Goal: Transaction & Acquisition: Purchase product/service

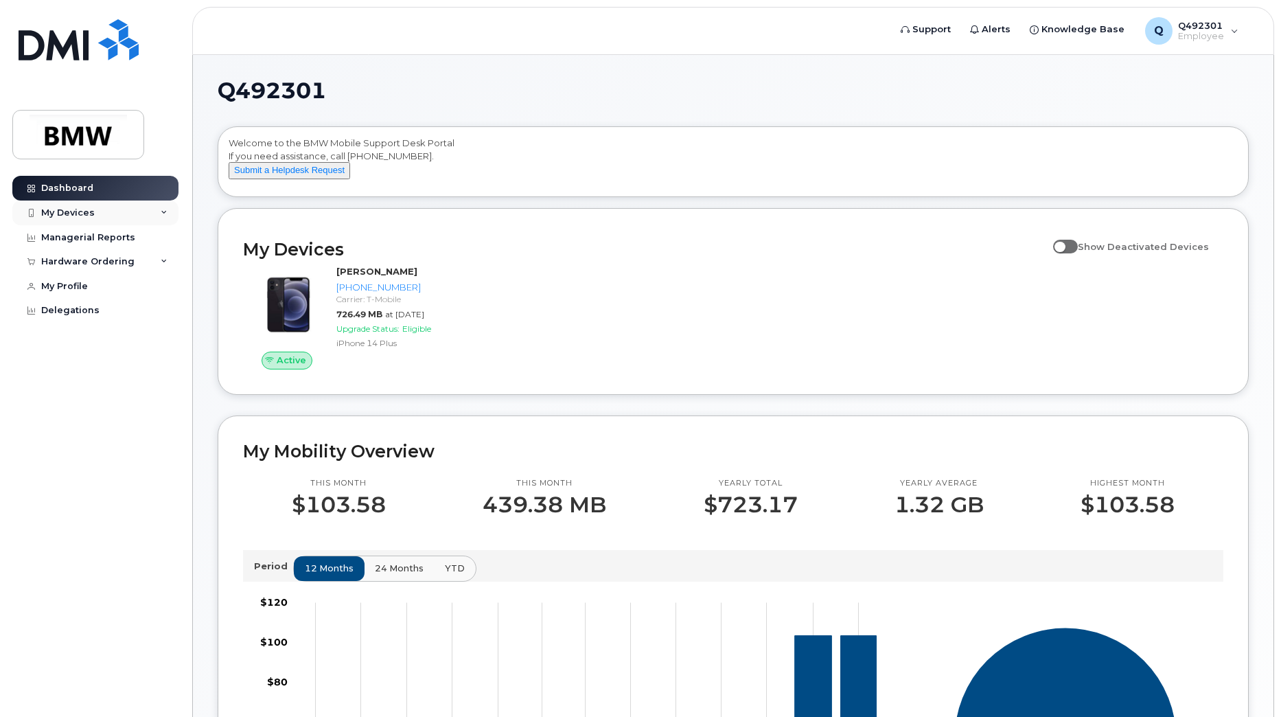
click at [89, 213] on div "My Devices" at bounding box center [68, 212] width 54 height 11
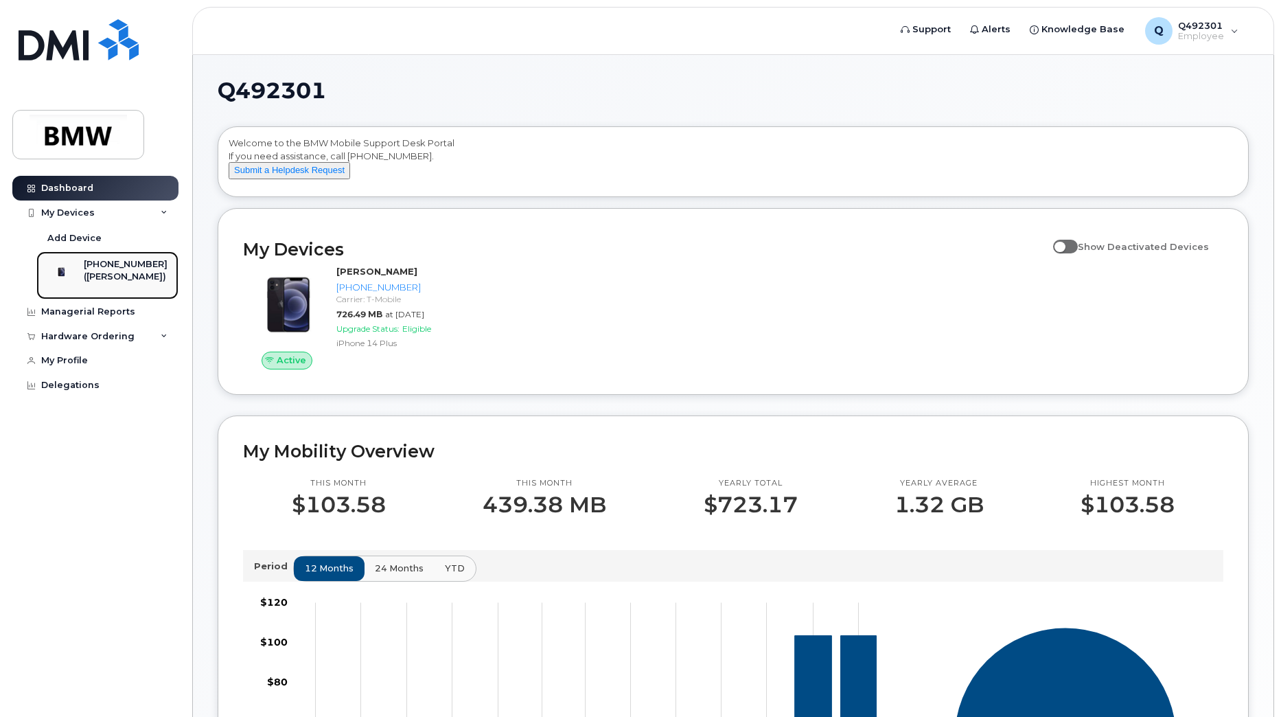
click at [111, 279] on div "([PERSON_NAME])" at bounding box center [126, 277] width 84 height 12
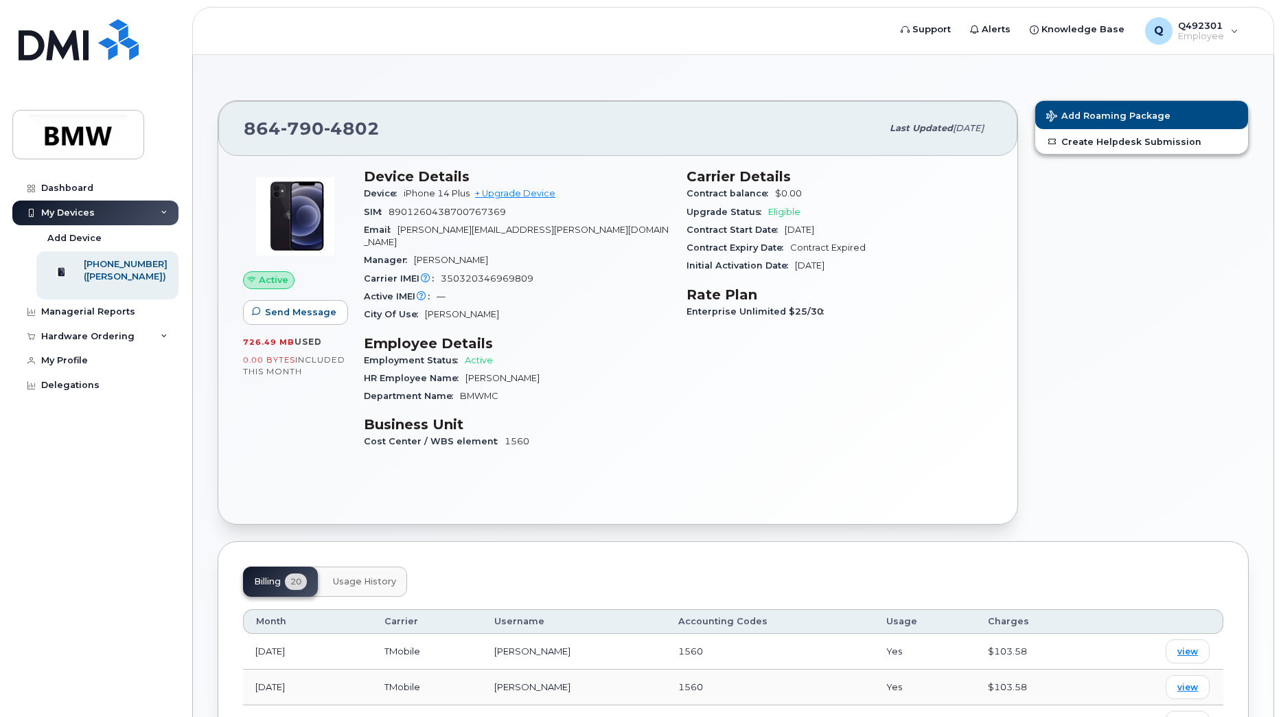
click at [97, 211] on div "My Devices" at bounding box center [95, 212] width 166 height 25
click at [88, 189] on div "Dashboard" at bounding box center [67, 188] width 52 height 11
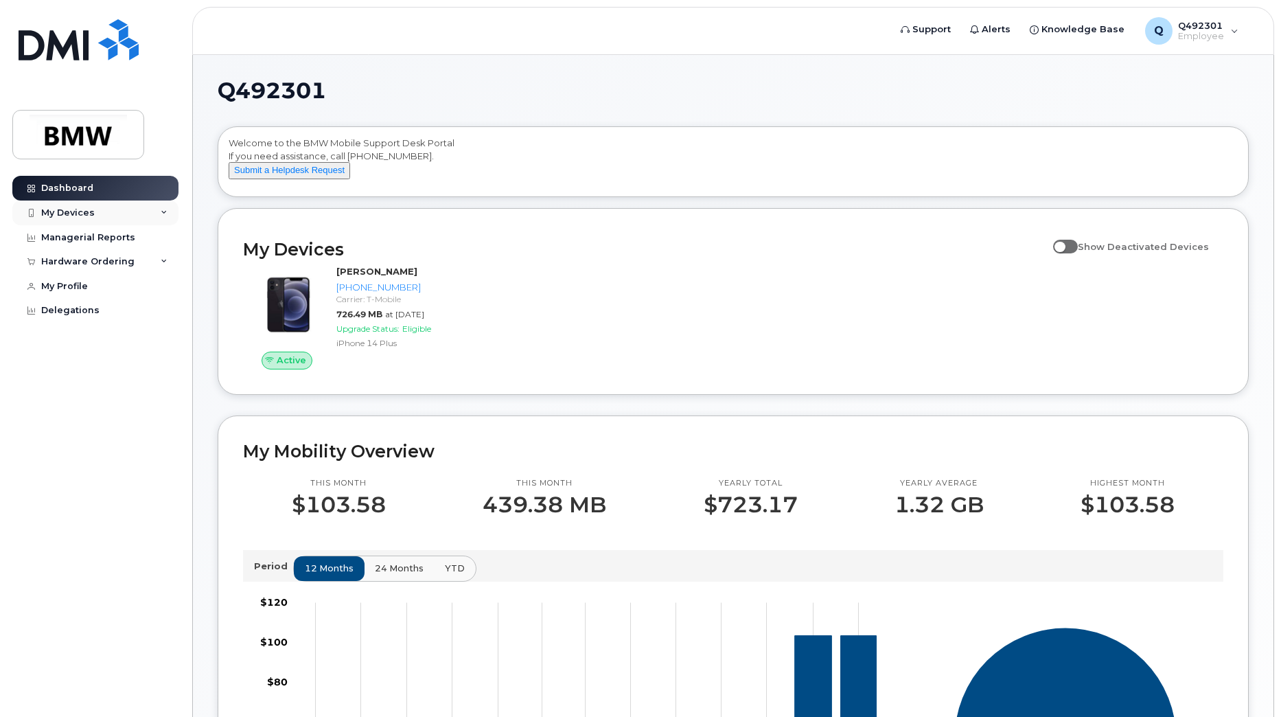
click at [67, 207] on div "My Devices" at bounding box center [68, 212] width 54 height 11
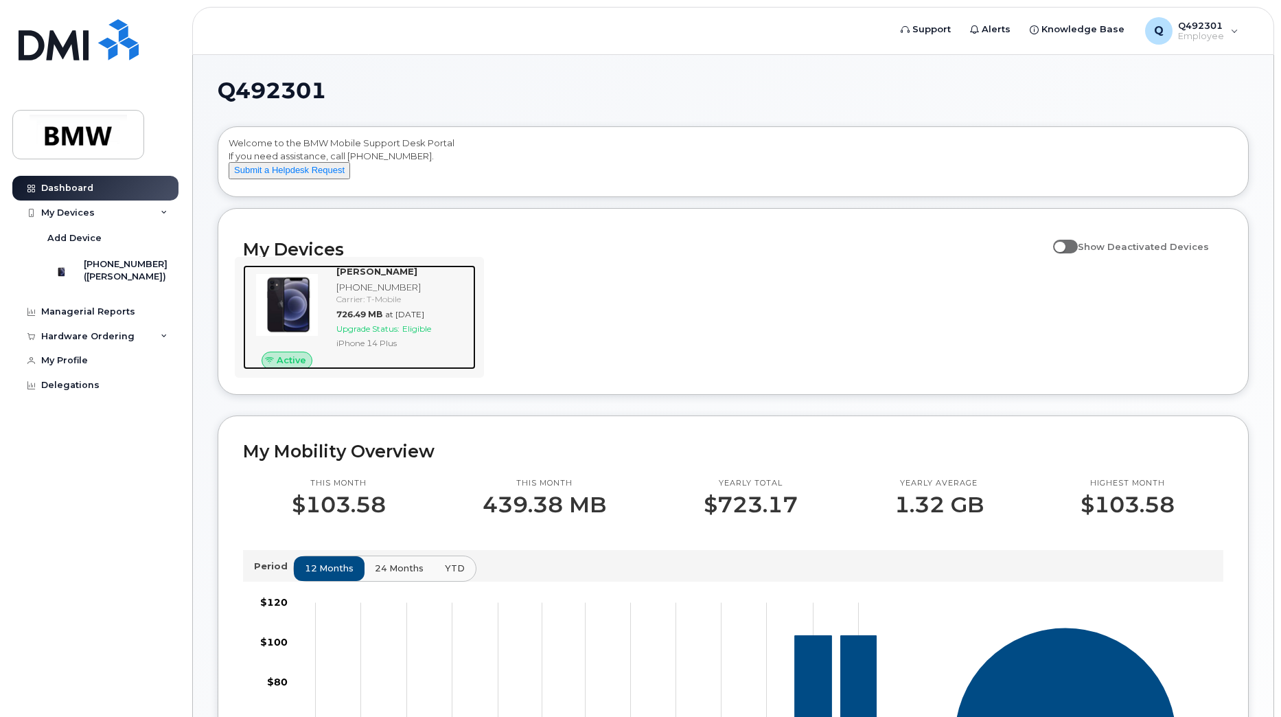
click at [403, 334] on div "Upgrade Status: Eligible" at bounding box center [403, 329] width 134 height 12
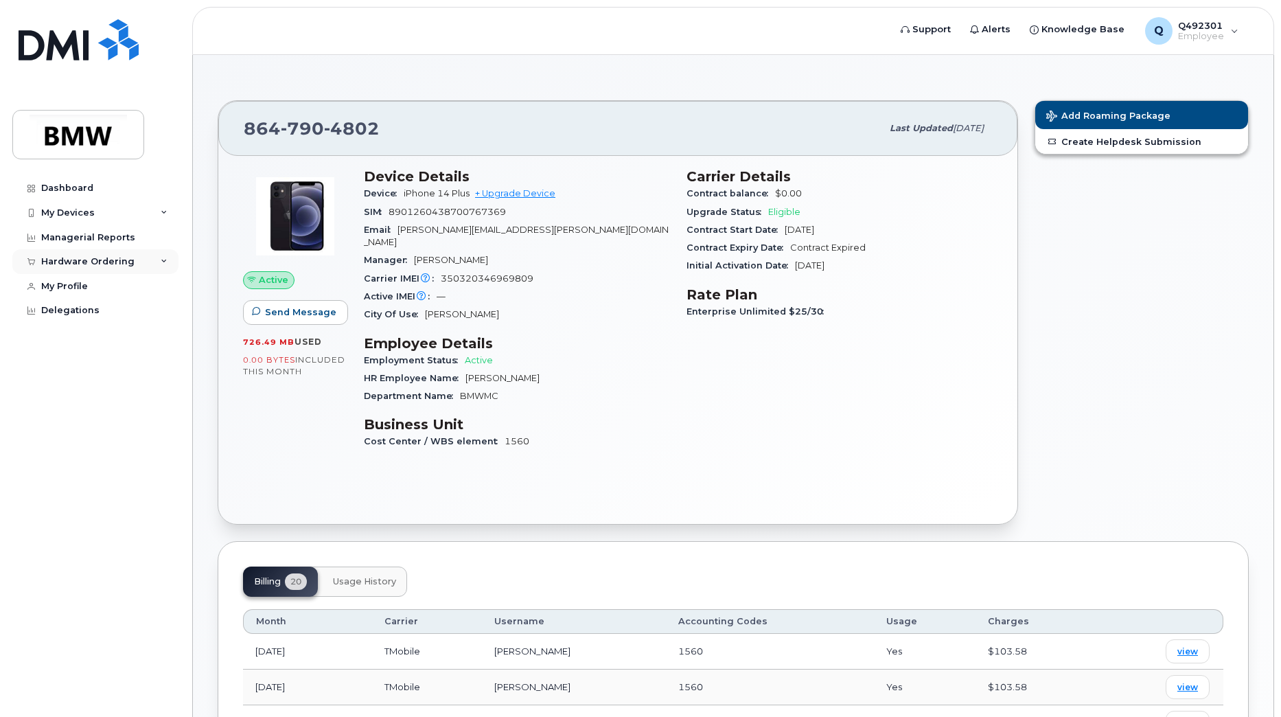
click at [141, 260] on div "Hardware Ordering" at bounding box center [95, 261] width 166 height 25
click at [73, 281] on div "My Orders" at bounding box center [71, 287] width 49 height 12
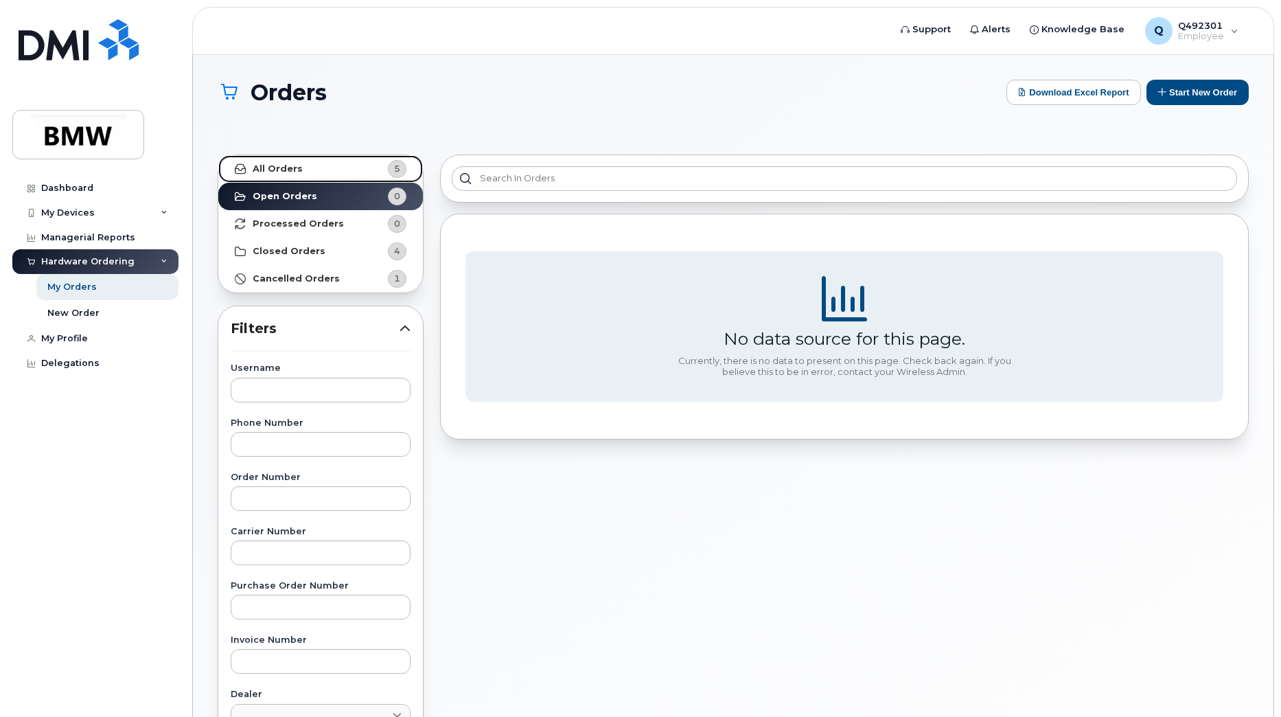
click at [289, 170] on strong "All Orders" at bounding box center [278, 168] width 50 height 11
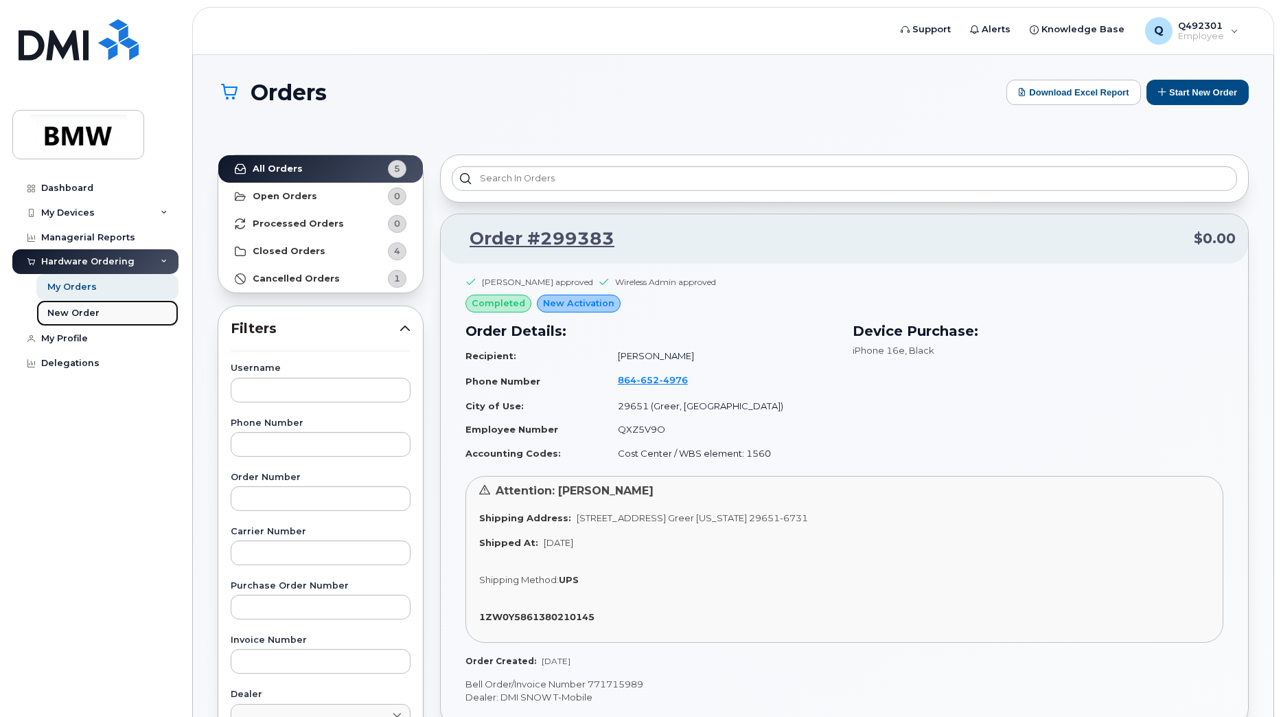
click at [80, 309] on div "New Order" at bounding box center [73, 313] width 52 height 12
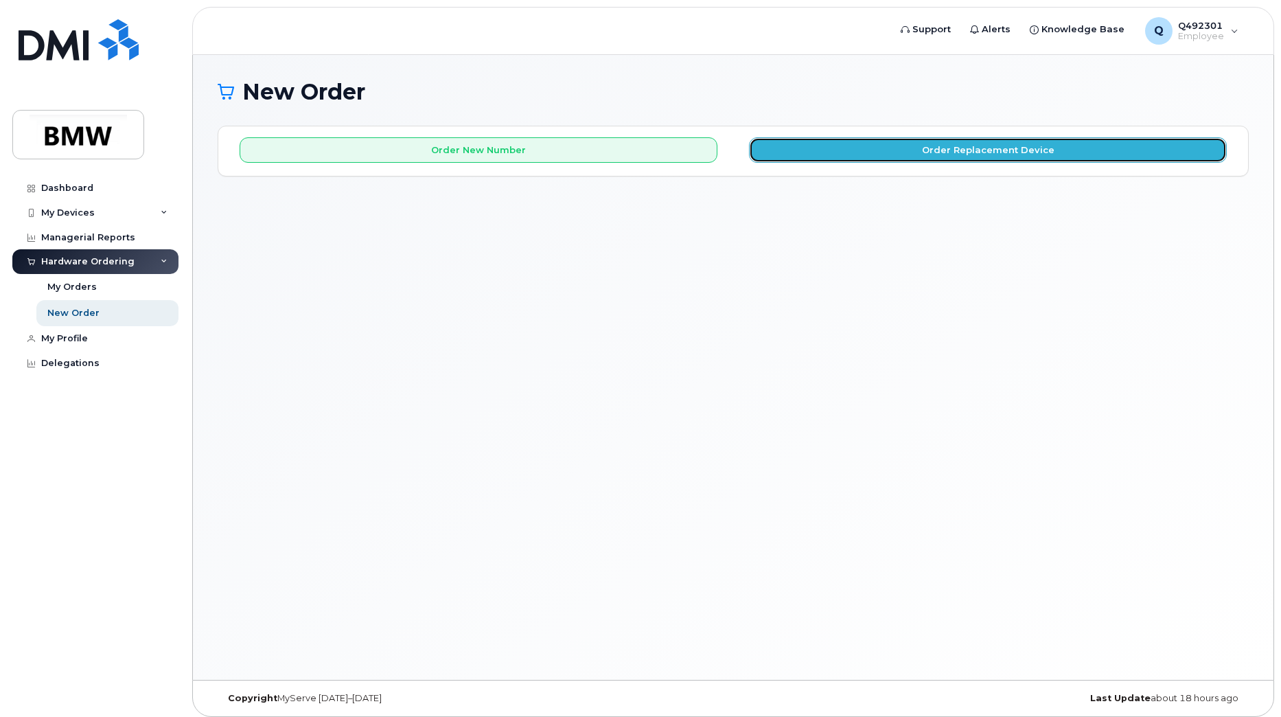
click at [942, 156] on button "Order Replacement Device" at bounding box center [988, 149] width 478 height 25
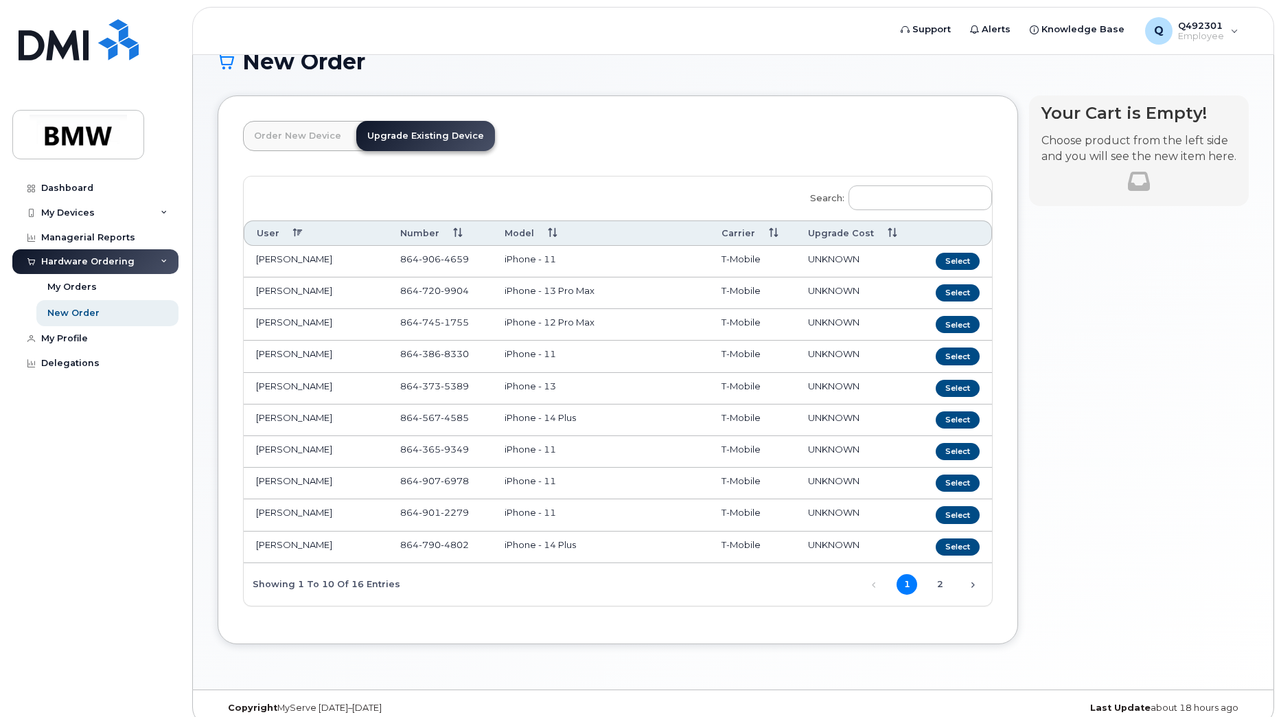
scroll to position [47, 0]
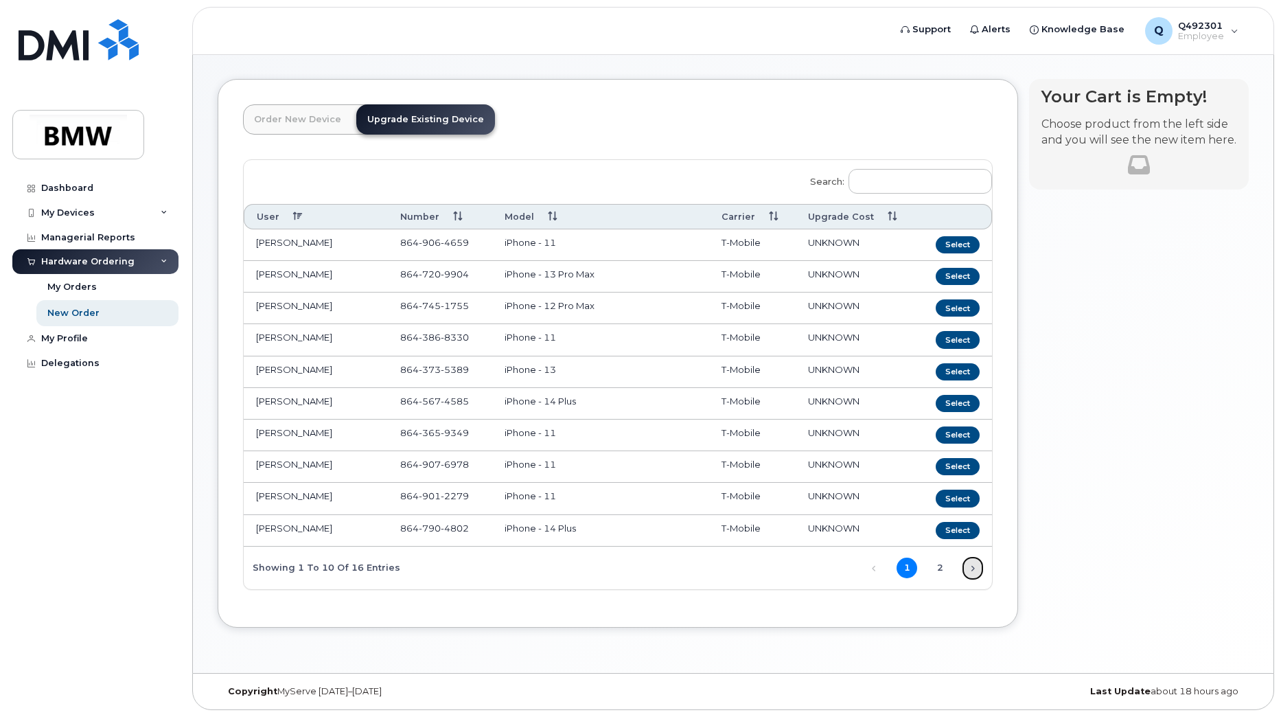
click at [968, 568] on link "Next" at bounding box center [973, 568] width 21 height 21
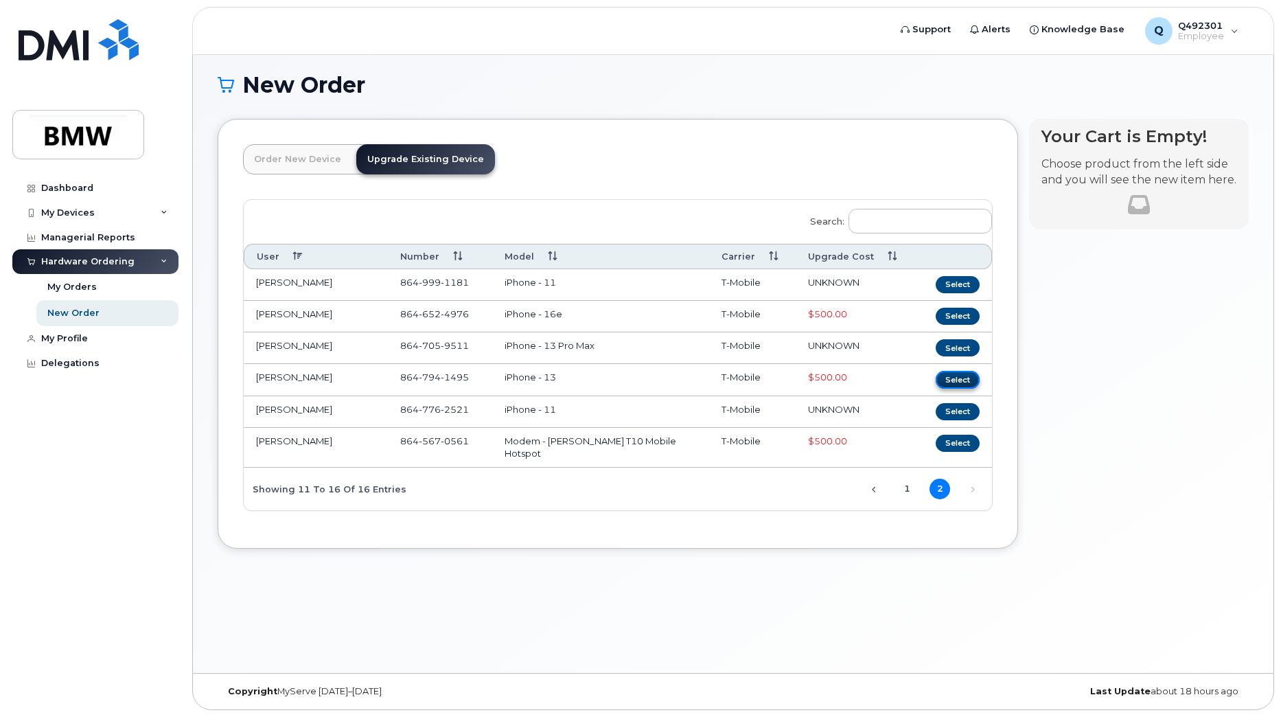
click at [954, 383] on button "Select" at bounding box center [958, 379] width 44 height 17
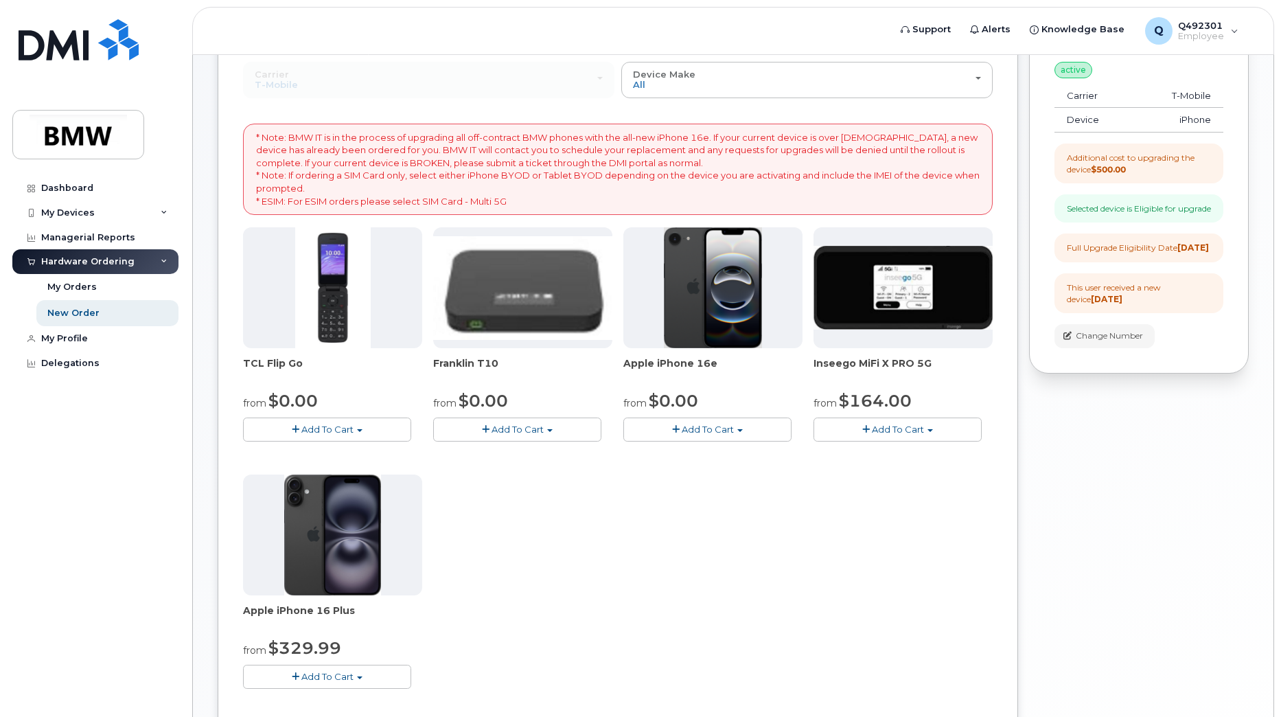
scroll to position [213, 0]
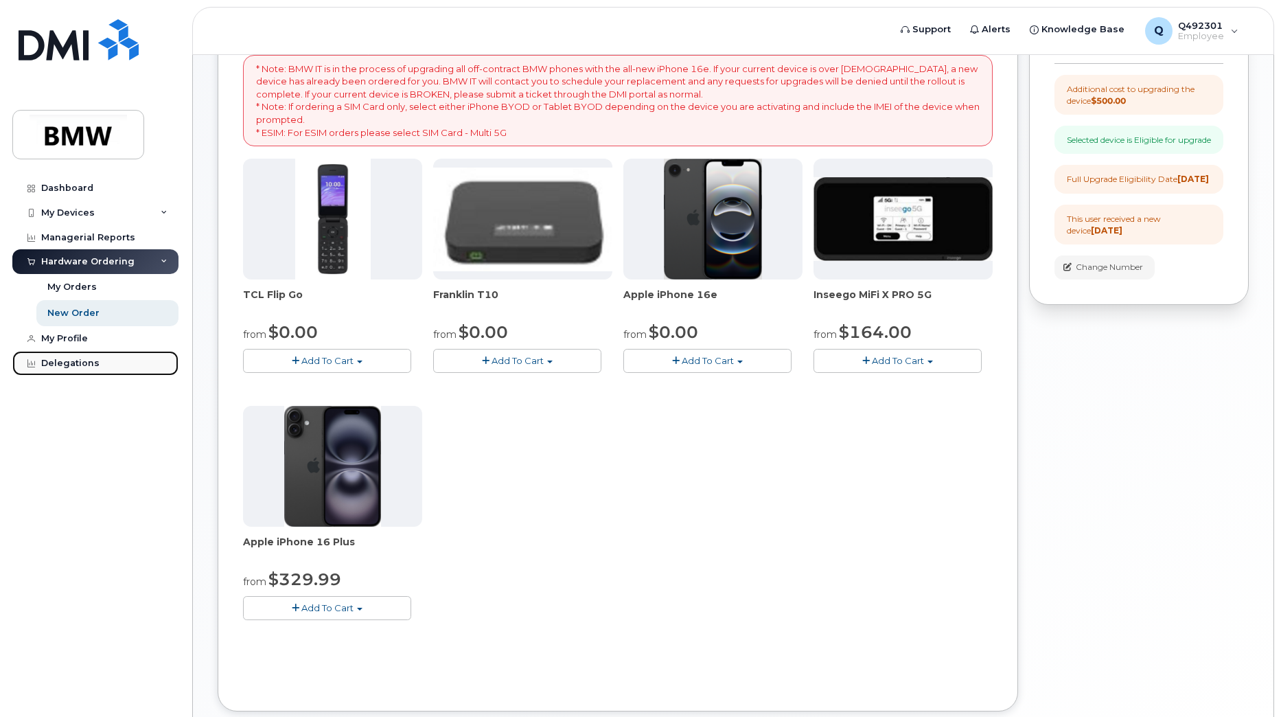
click at [49, 363] on div "Delegations" at bounding box center [70, 363] width 58 height 11
